Goal: Obtain resource: Obtain resource

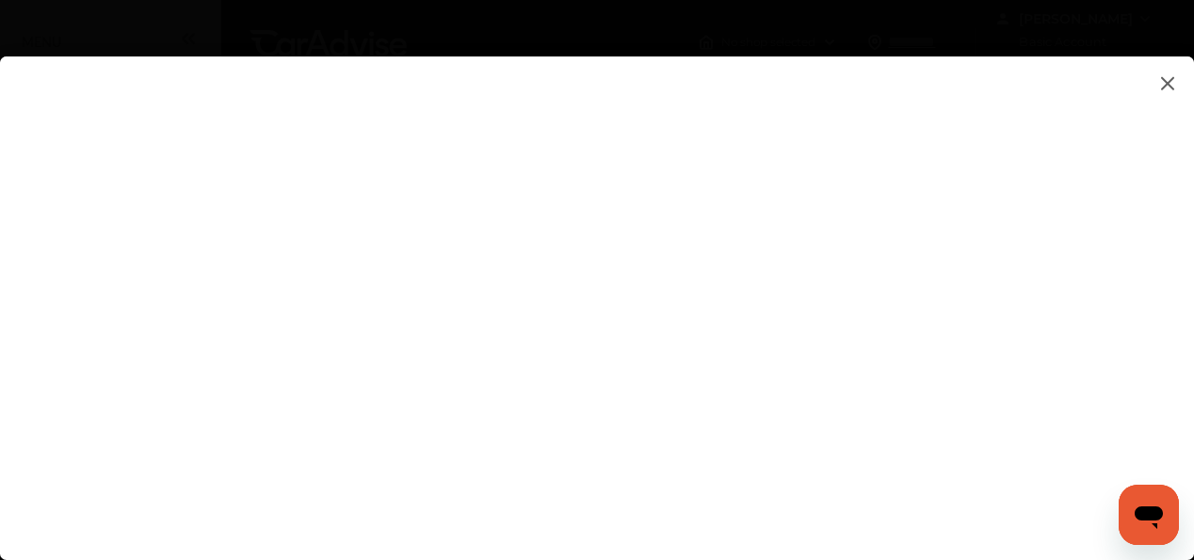
click at [1162, 78] on img at bounding box center [1167, 84] width 23 height 24
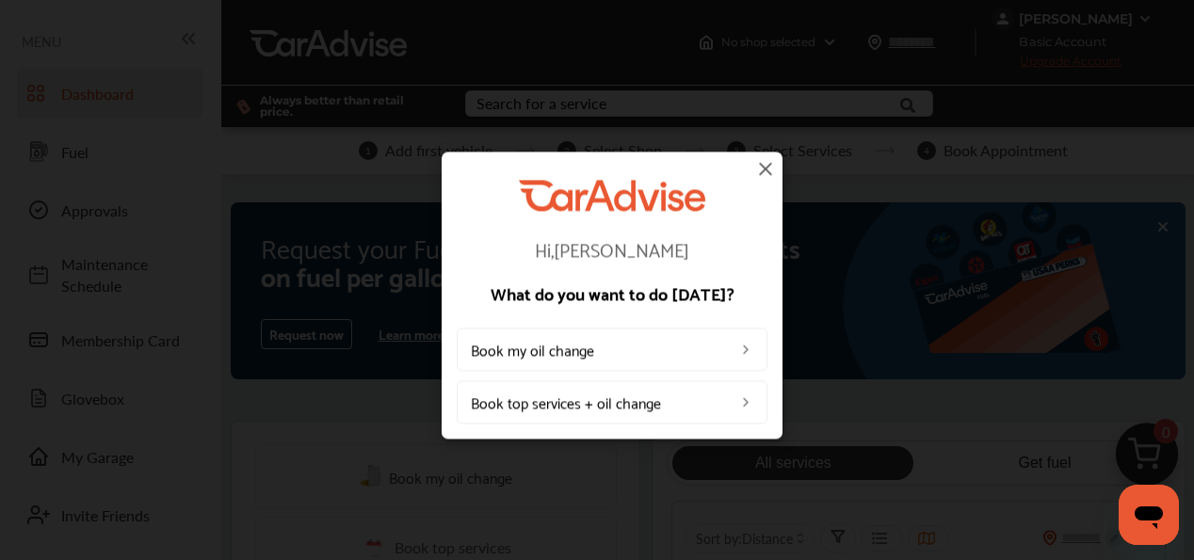
click at [767, 167] on img at bounding box center [765, 168] width 23 height 23
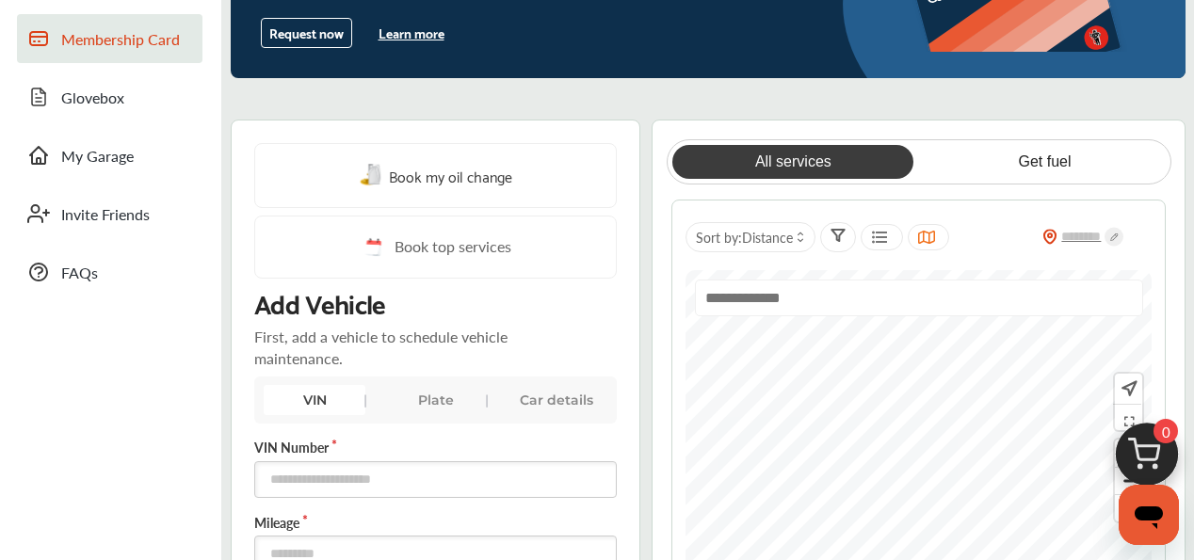
scroll to position [302, 0]
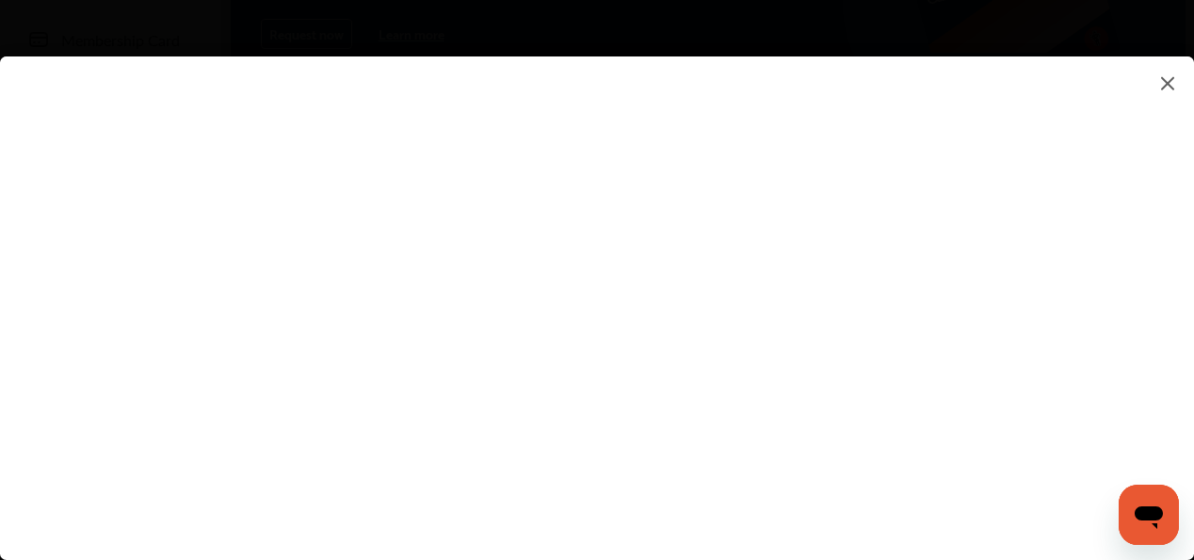
scroll to position [308, 0]
click at [800, 372] on flutter-view at bounding box center [597, 289] width 1194 height 466
type input "**********"
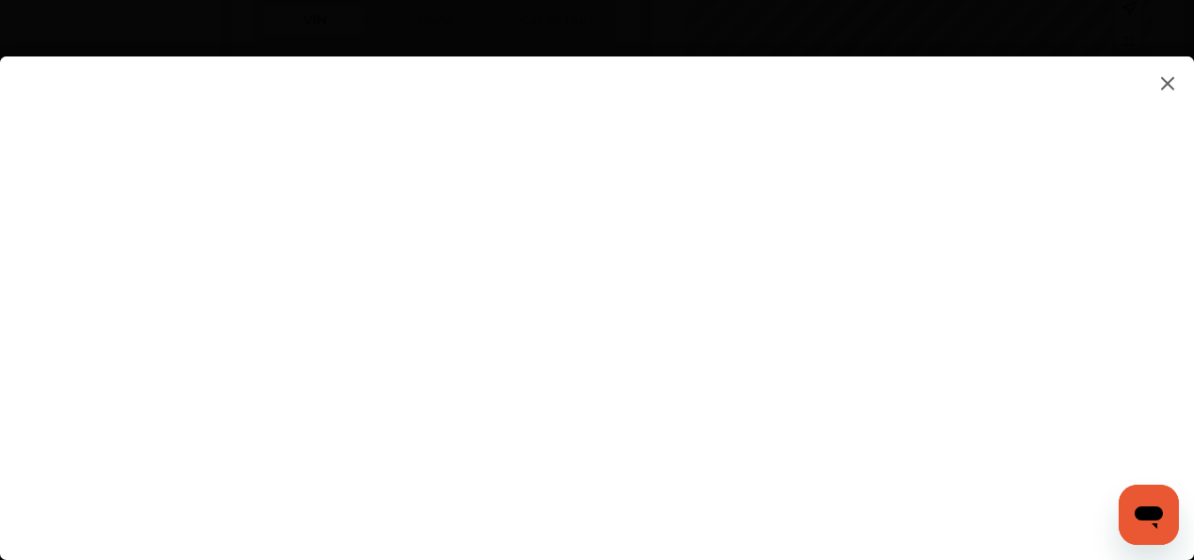
click at [1058, 217] on flutter-view at bounding box center [597, 289] width 1194 height 466
